Goal: Information Seeking & Learning: Understand process/instructions

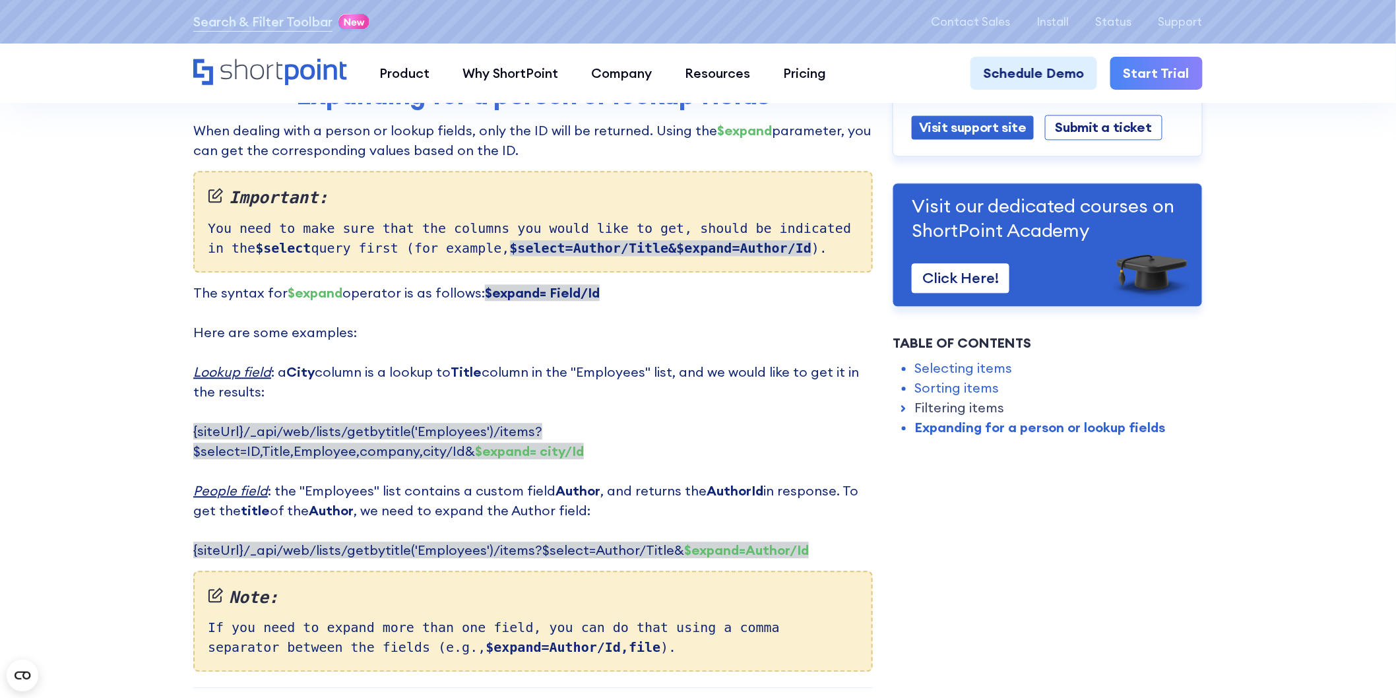
scroll to position [3240, 0]
click at [656, 299] on p "The syntax for $expand operator is as follows: $expand= Field/Id ‍ Here are som…" at bounding box center [533, 421] width 680 height 277
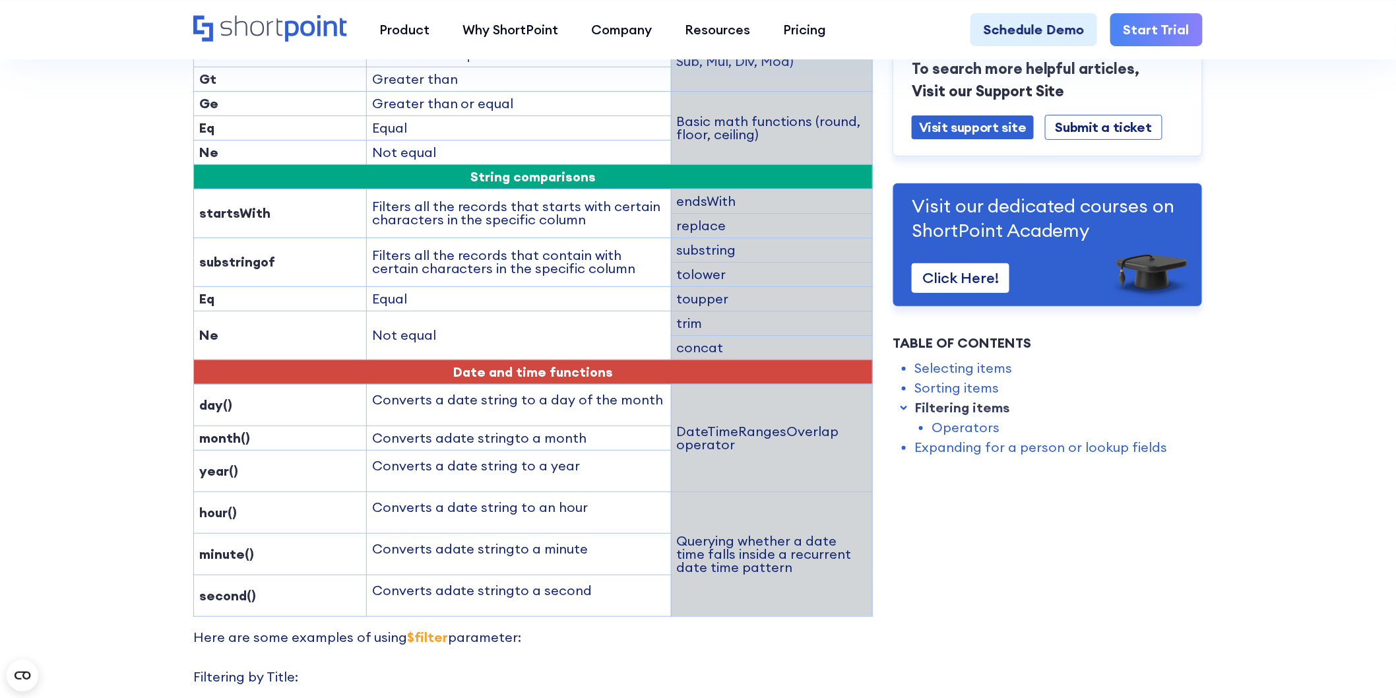
scroll to position [2199, 0]
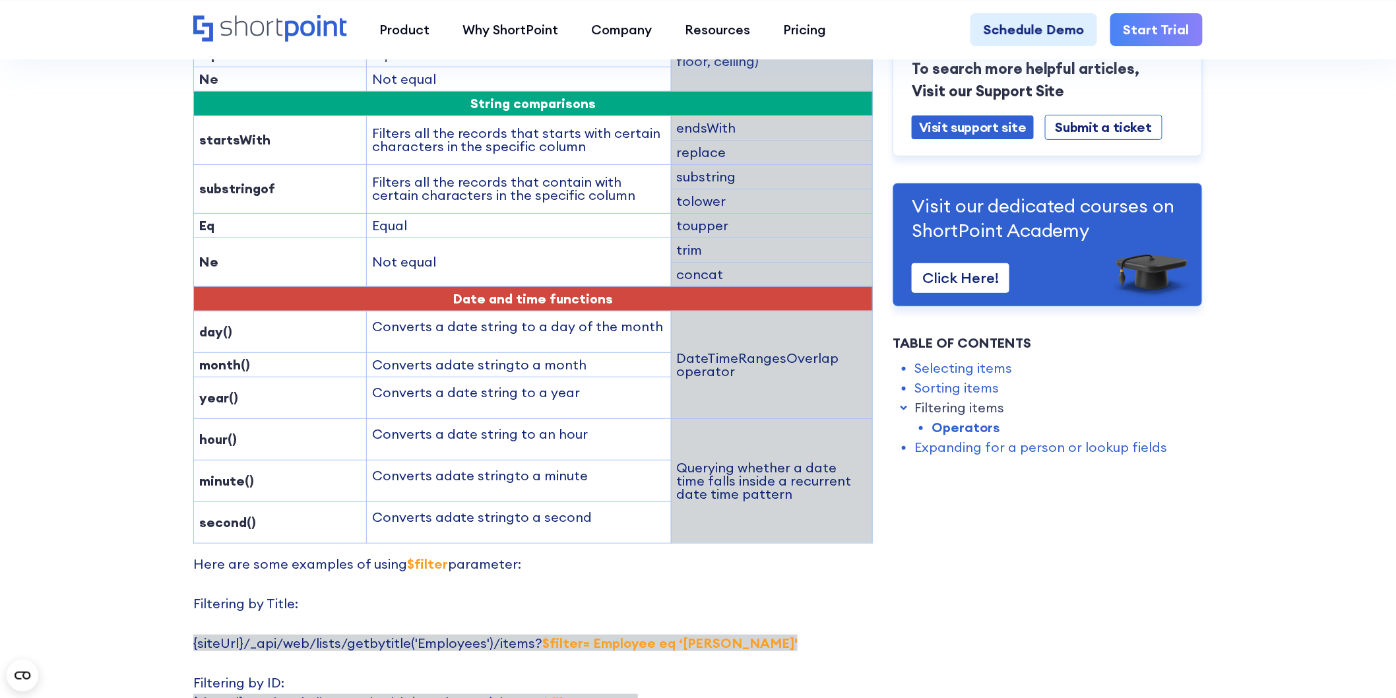
click at [544, 164] on td "Filters all the records that contain with certain characters in the specific co…" at bounding box center [518, 188] width 305 height 49
click at [698, 164] on td "substring" at bounding box center [771, 176] width 201 height 24
click at [696, 189] on td "tolower" at bounding box center [771, 201] width 201 height 24
click at [792, 189] on td "tolower" at bounding box center [771, 201] width 201 height 24
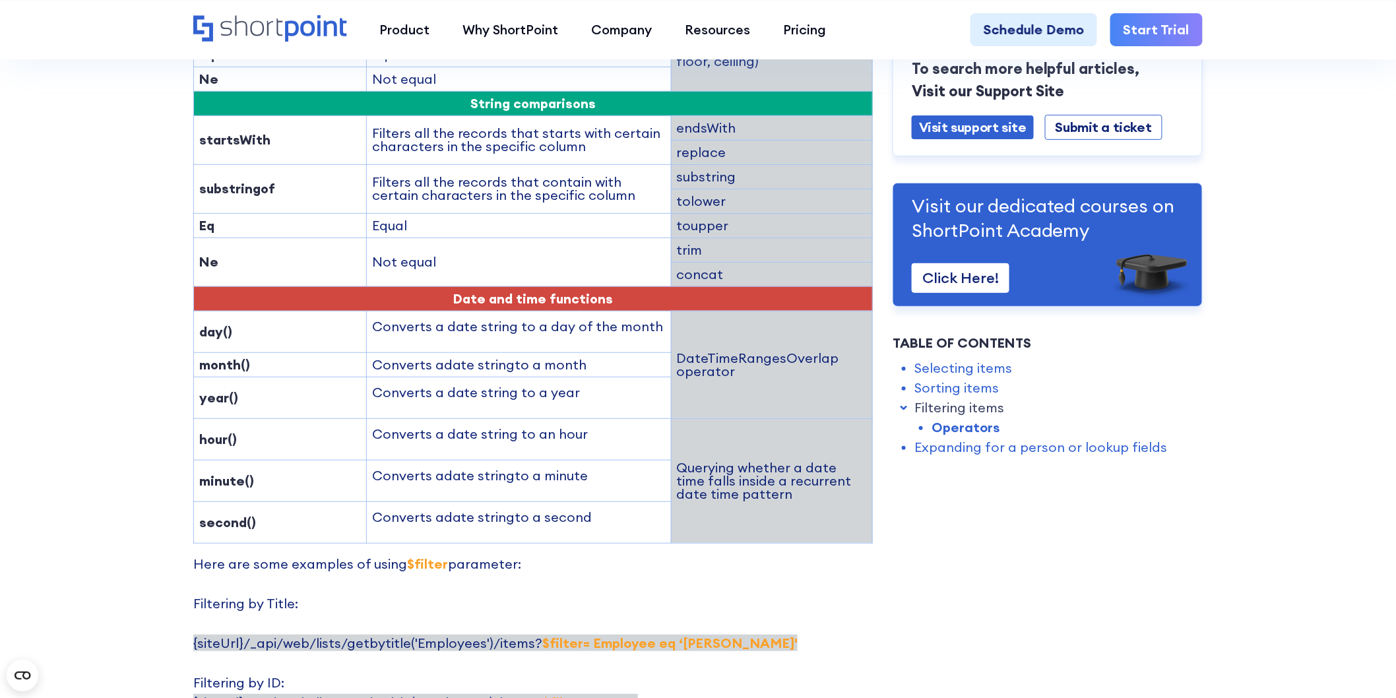
click at [259, 180] on strong "substringof" at bounding box center [237, 188] width 76 height 16
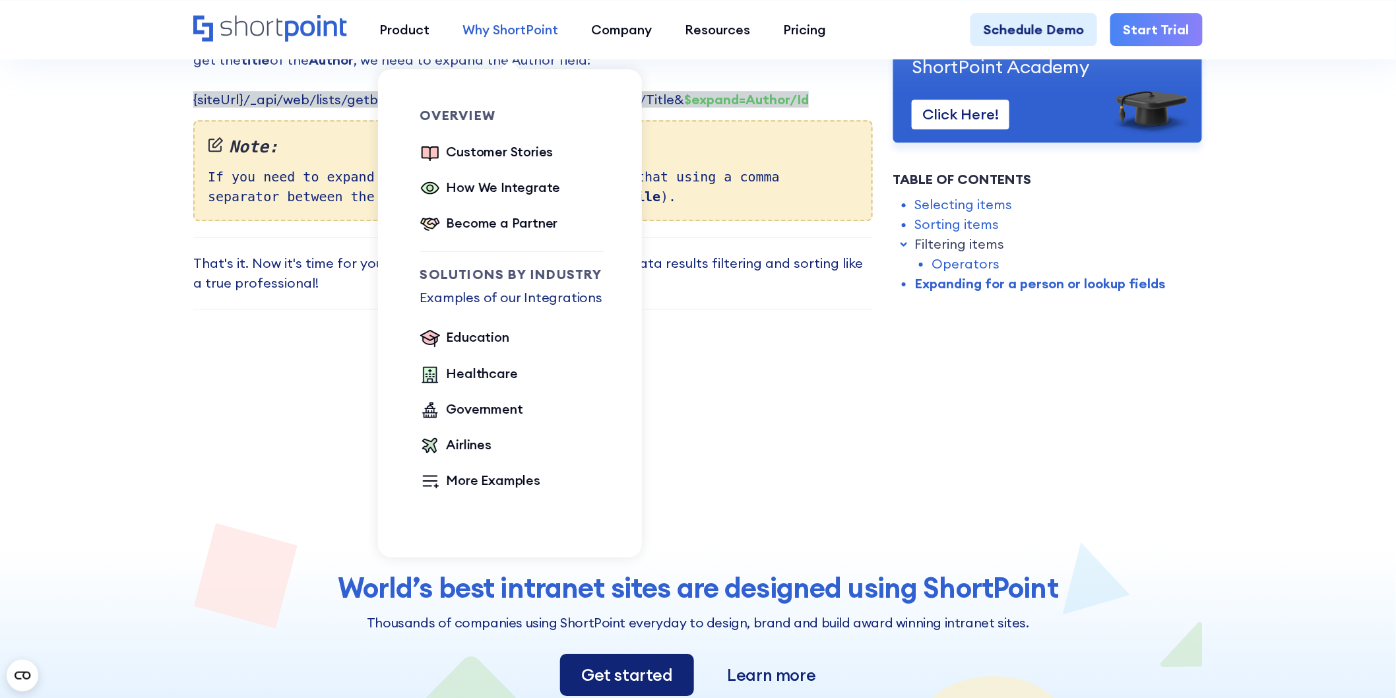
scroll to position [3665, 0]
